Goal: Task Accomplishment & Management: Manage account settings

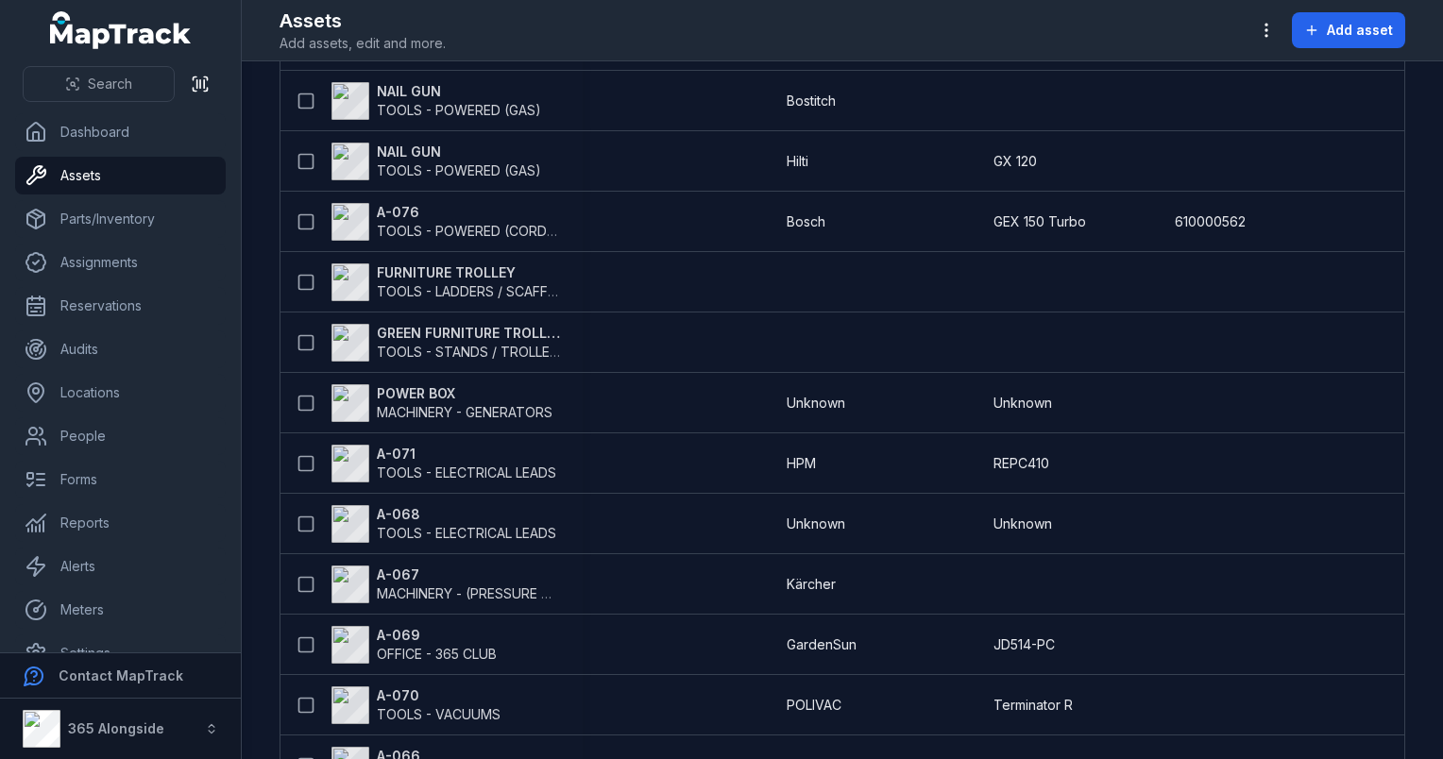
scroll to position [944, 0]
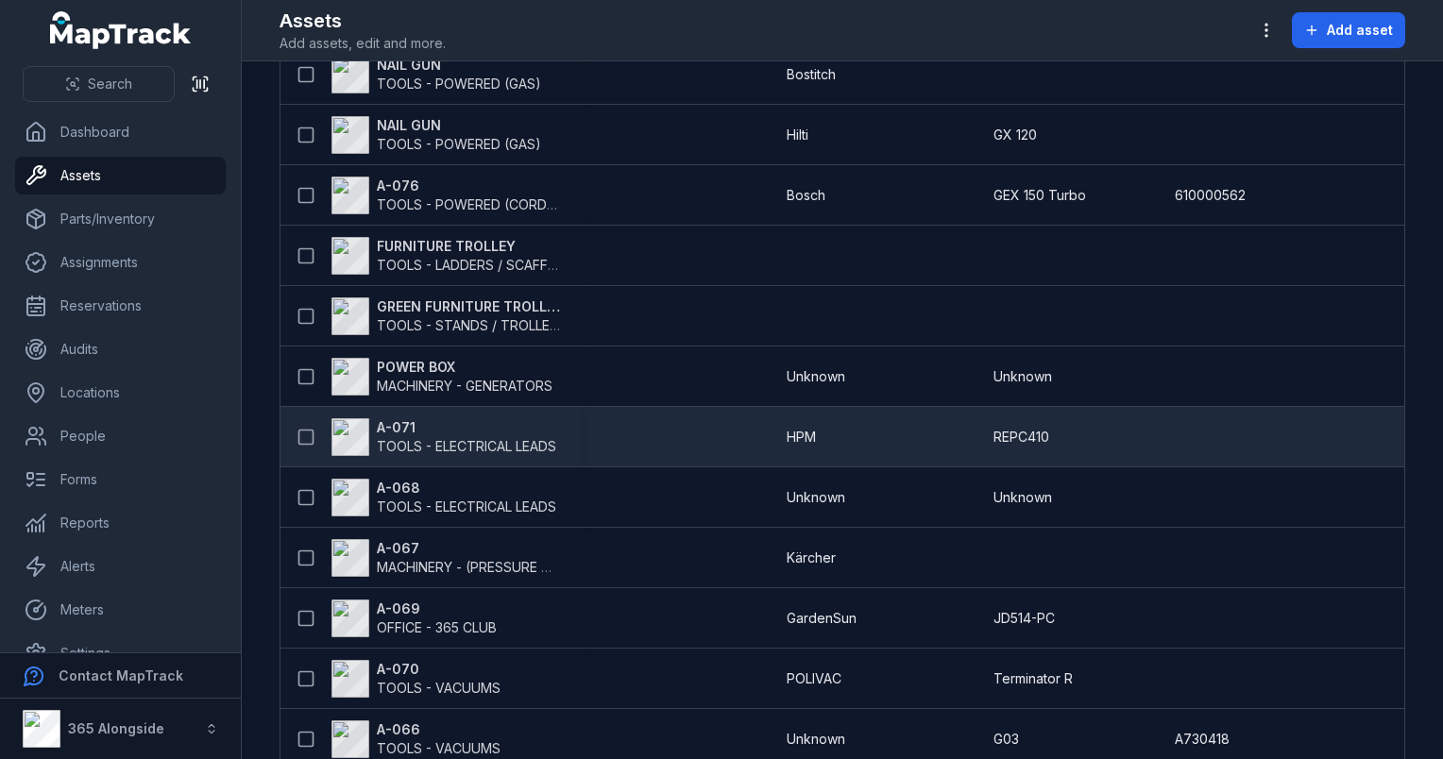
click at [399, 434] on strong "A-071" at bounding box center [466, 427] width 179 height 19
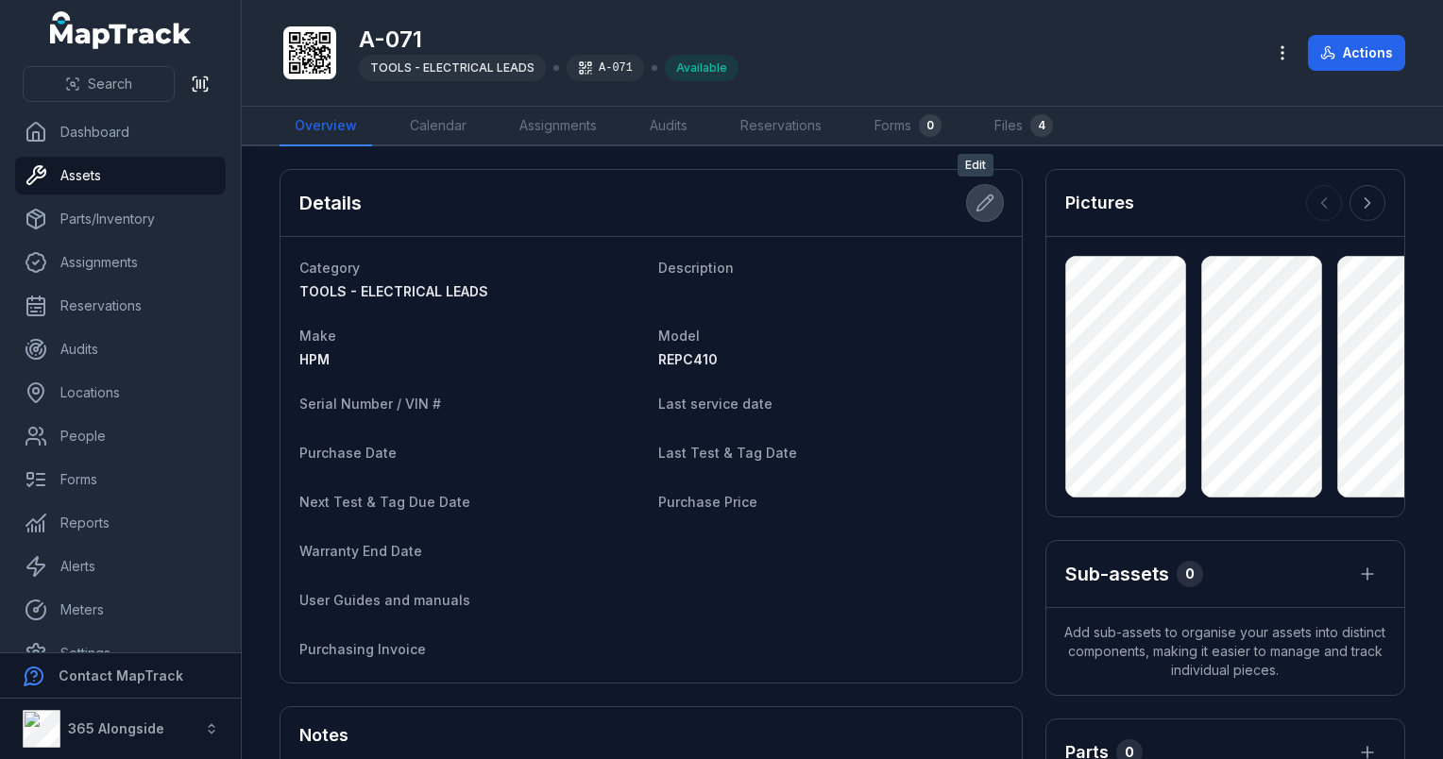
click at [978, 203] on icon at bounding box center [984, 203] width 19 height 19
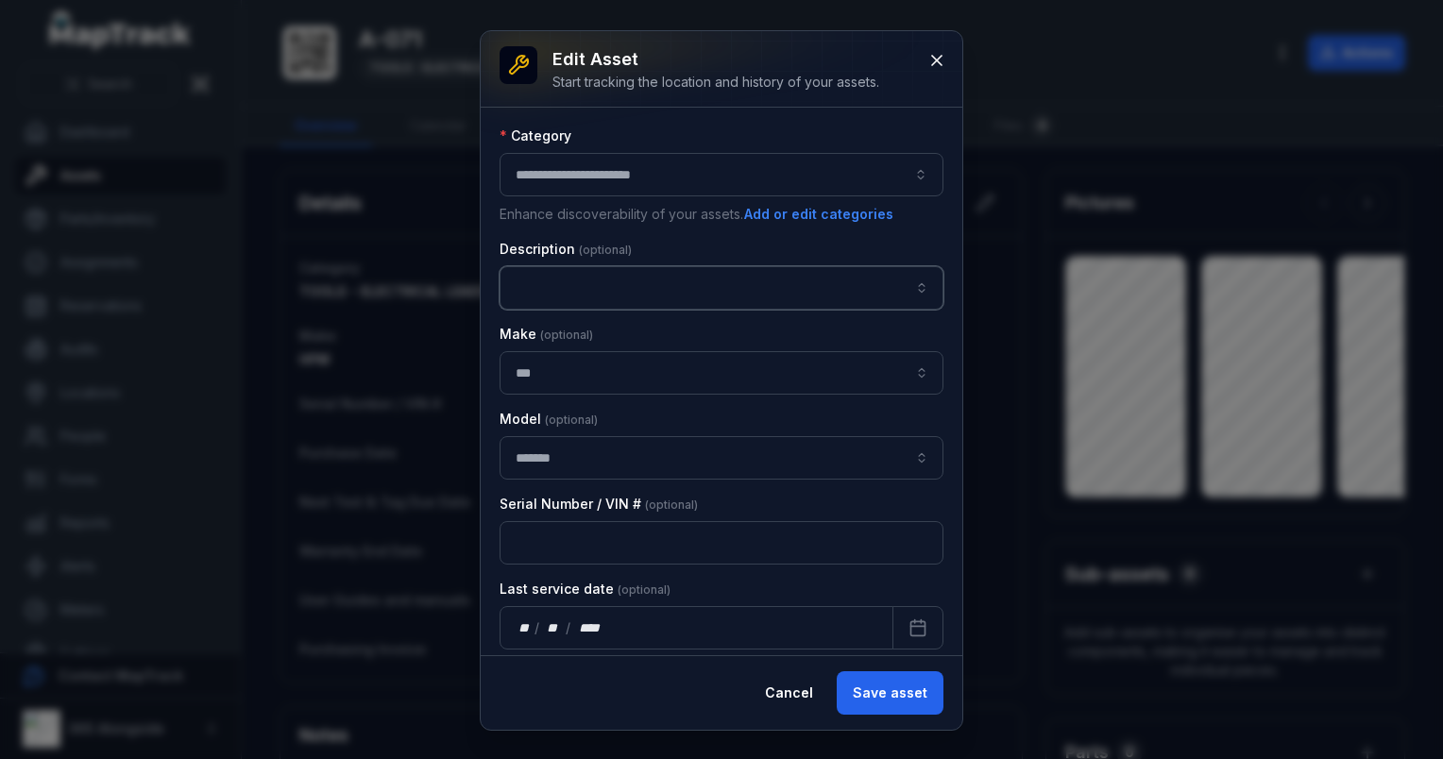
click at [574, 284] on input "asset-edit:description-label" at bounding box center [722, 287] width 444 height 43
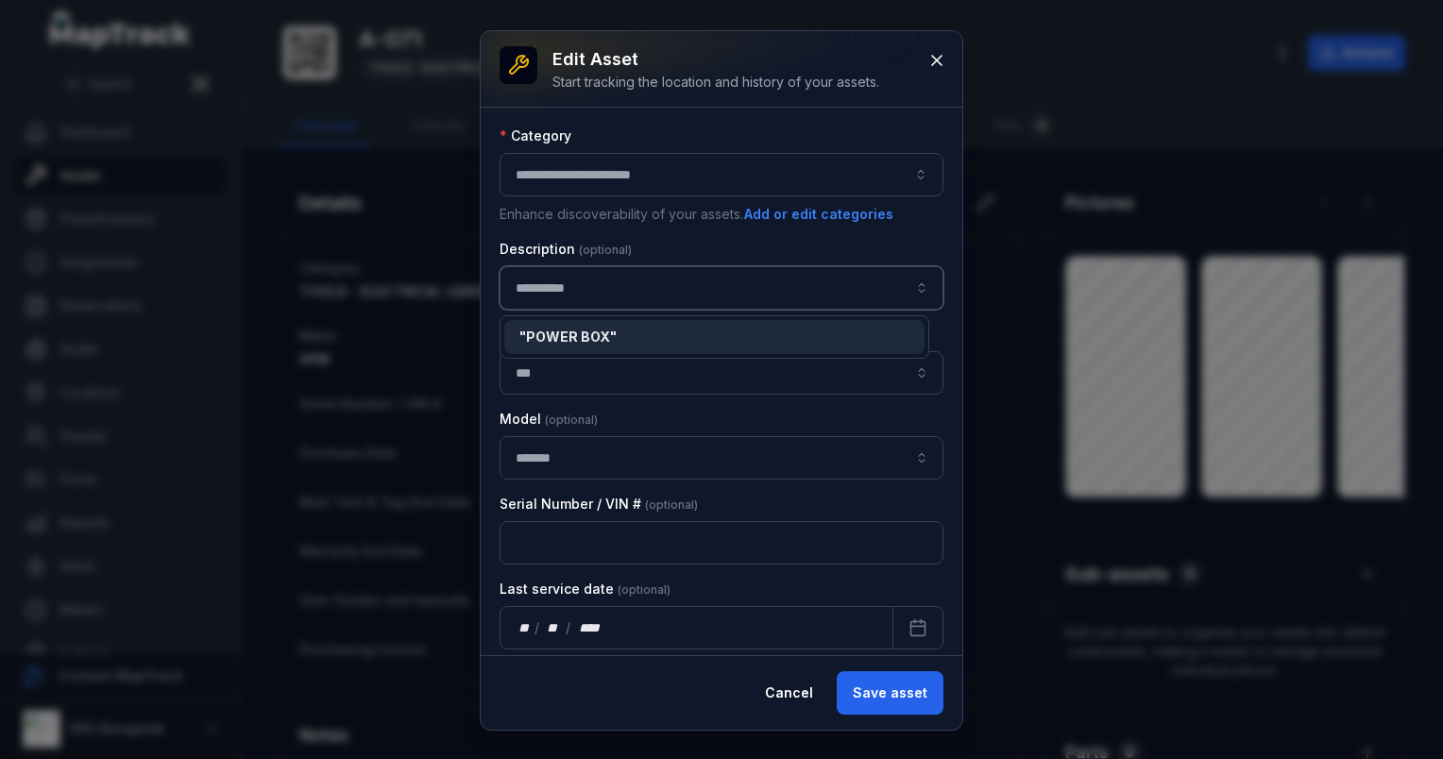
click at [623, 331] on div "" POWER BOX "" at bounding box center [714, 337] width 390 height 19
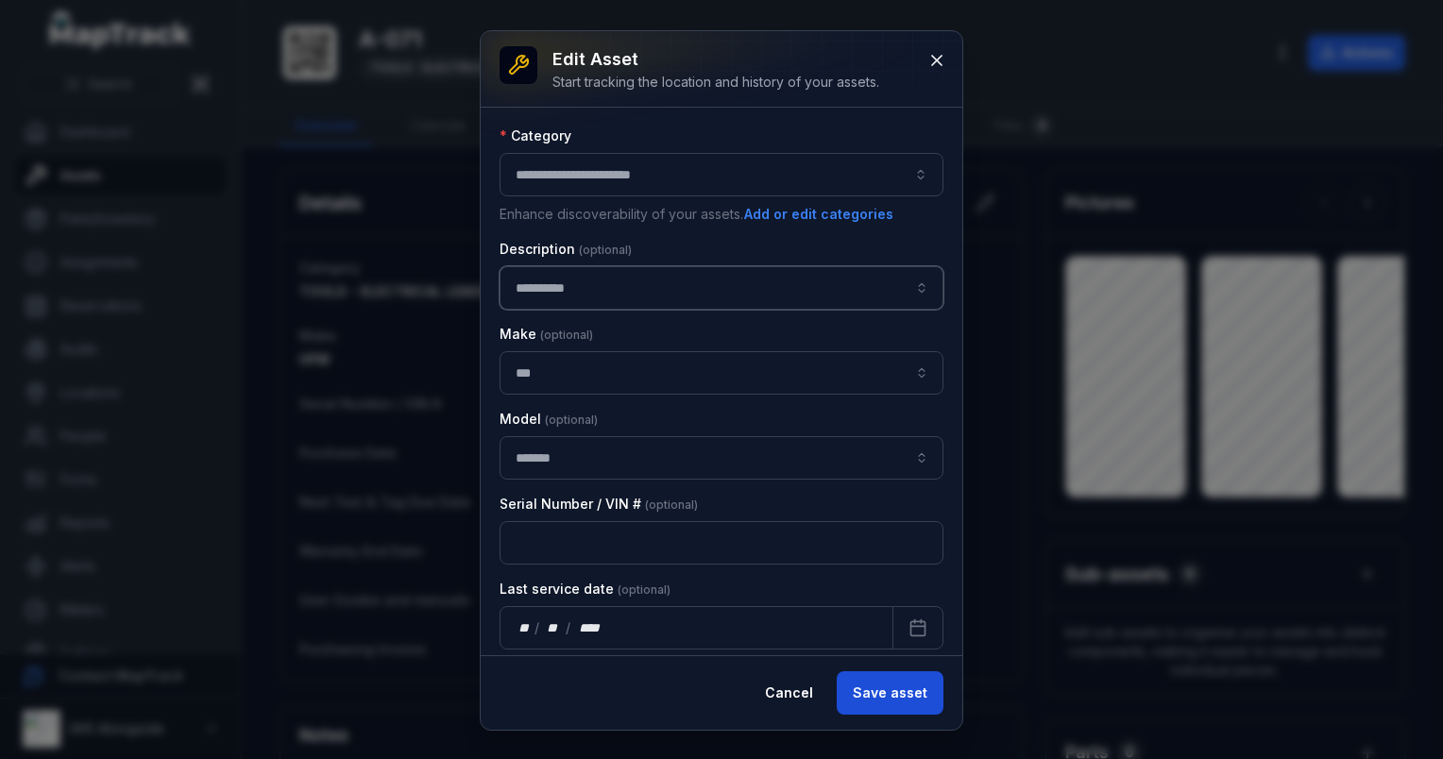
type input "*********"
click at [879, 685] on button "Save asset" at bounding box center [890, 692] width 107 height 43
